Goal: Information Seeking & Learning: Check status

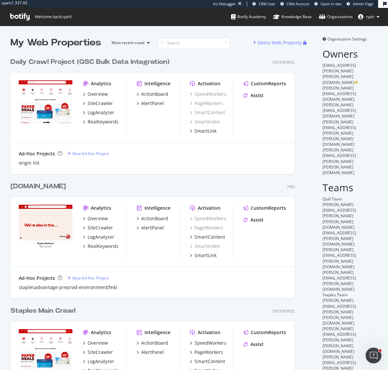
click at [66, 188] on div "staplesadvantage.com" at bounding box center [38, 187] width 55 height 10
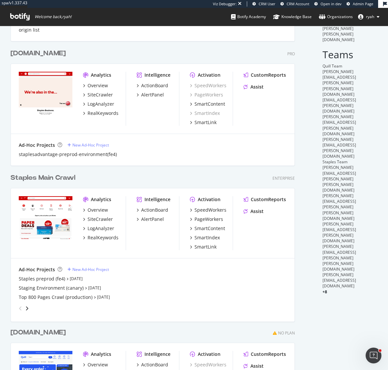
scroll to position [133, 0]
click at [56, 177] on div "Staples Main Crawl" at bounding box center [43, 178] width 65 height 10
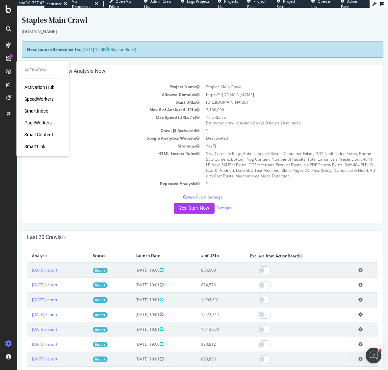
click at [35, 111] on div "SmartIndex" at bounding box center [36, 111] width 24 height 7
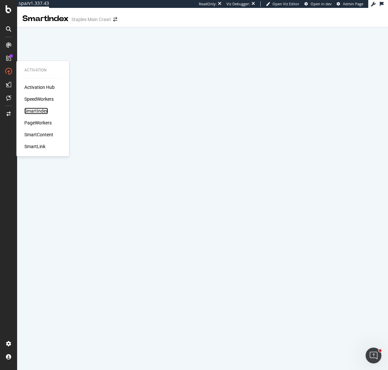
click at [36, 110] on div "SmartIndex" at bounding box center [36, 111] width 24 height 7
click at [36, 111] on div "SmartIndex" at bounding box center [36, 111] width 24 height 7
click at [33, 111] on div "SmartIndex" at bounding box center [36, 111] width 24 height 7
click at [40, 111] on div "SmartIndex" at bounding box center [36, 111] width 24 height 7
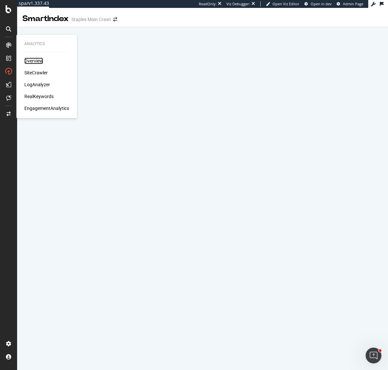
click at [31, 61] on div "Overview" at bounding box center [33, 61] width 19 height 7
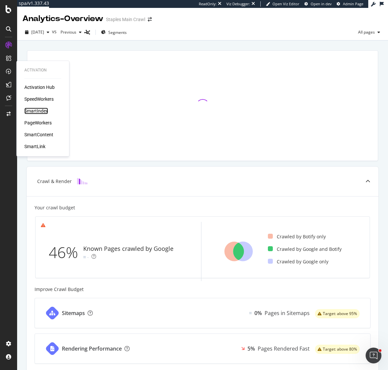
click at [42, 110] on div "SmartIndex" at bounding box center [36, 111] width 24 height 7
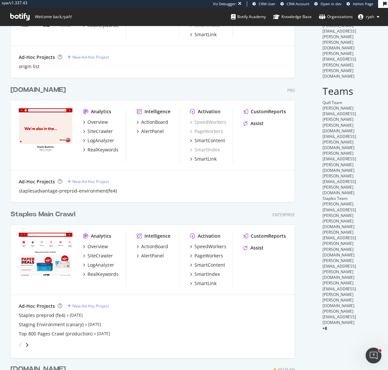
scroll to position [119, 0]
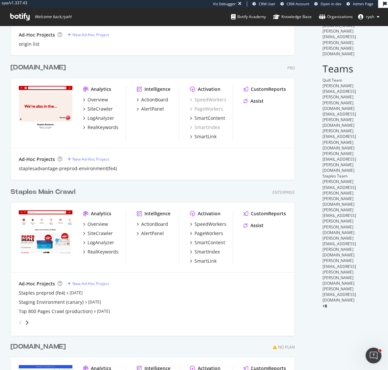
click at [50, 192] on div "Staples Main Crawl" at bounding box center [43, 192] width 65 height 10
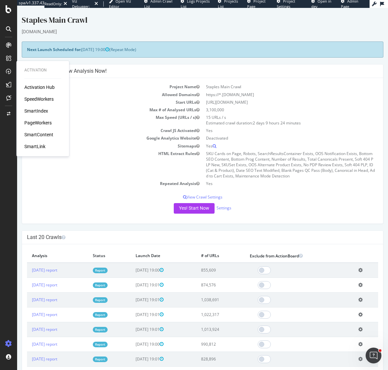
click at [42, 111] on div "SmartIndex" at bounding box center [36, 111] width 24 height 7
